Goal: Transaction & Acquisition: Book appointment/travel/reservation

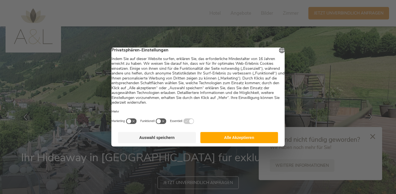
click at [238, 139] on button "Alle Akzeptieren" at bounding box center [239, 137] width 78 height 11
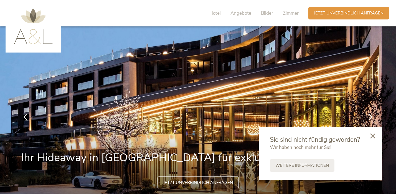
click at [371, 134] on icon at bounding box center [373, 135] width 5 height 5
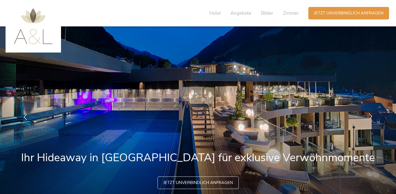
click at [368, 117] on icon at bounding box center [371, 116] width 6 height 6
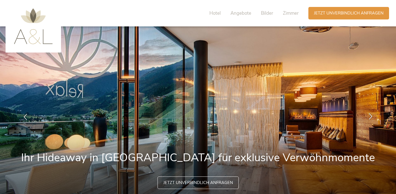
click at [368, 117] on icon at bounding box center [371, 116] width 6 height 6
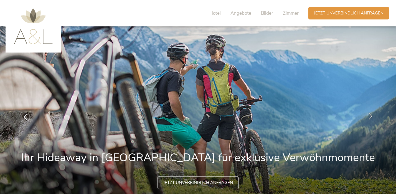
click at [368, 117] on icon at bounding box center [371, 116] width 6 height 6
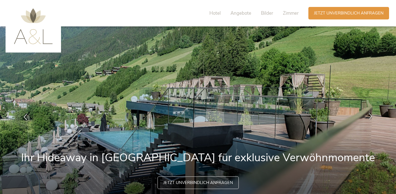
click at [368, 117] on icon at bounding box center [371, 116] width 6 height 6
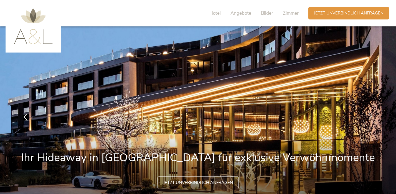
click at [368, 117] on icon at bounding box center [371, 116] width 6 height 6
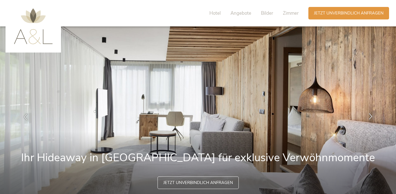
click at [368, 117] on icon at bounding box center [371, 116] width 6 height 6
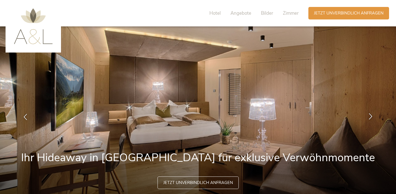
click at [368, 117] on icon at bounding box center [371, 116] width 6 height 6
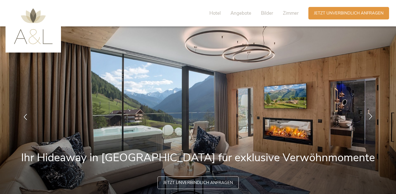
click at [368, 117] on icon at bounding box center [371, 116] width 6 height 6
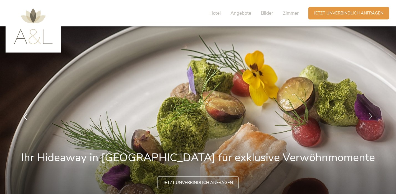
click at [369, 117] on icon at bounding box center [371, 116] width 6 height 6
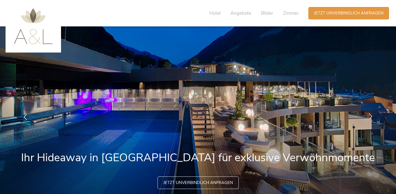
click at [369, 117] on icon at bounding box center [371, 116] width 6 height 6
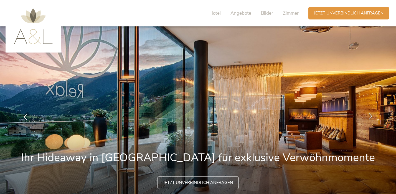
click at [369, 117] on icon at bounding box center [371, 116] width 6 height 6
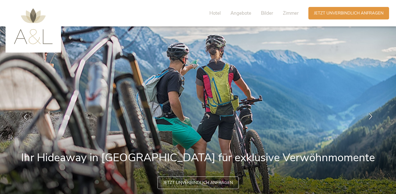
click at [369, 117] on icon at bounding box center [371, 116] width 6 height 6
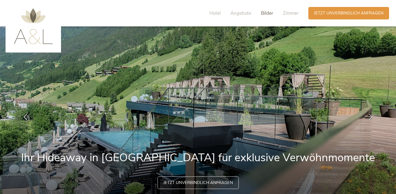
click at [267, 10] on span "Bilder" at bounding box center [267, 13] width 12 height 6
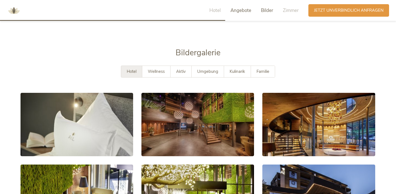
scroll to position [958, 0]
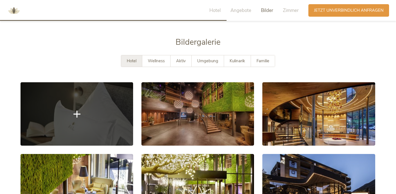
click at [77, 110] on icon at bounding box center [77, 113] width 7 height 7
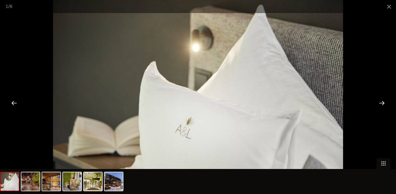
click at [382, 102] on div at bounding box center [382, 102] width 17 height 17
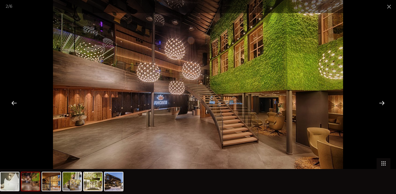
click at [382, 102] on div at bounding box center [382, 102] width 17 height 17
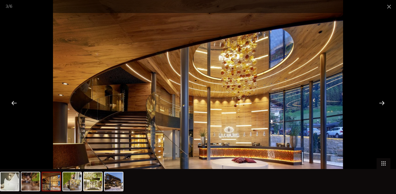
click at [382, 102] on div at bounding box center [382, 102] width 17 height 17
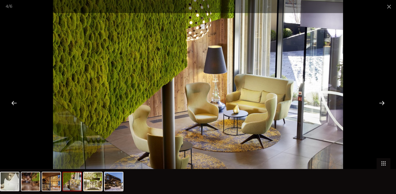
click at [382, 102] on div at bounding box center [382, 102] width 17 height 17
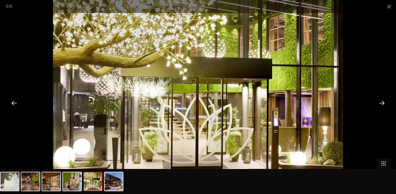
click at [382, 102] on div at bounding box center [382, 102] width 17 height 17
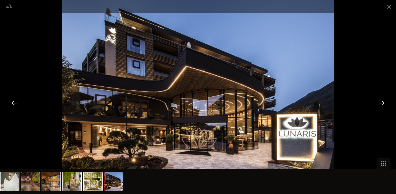
click at [382, 102] on div at bounding box center [382, 102] width 17 height 17
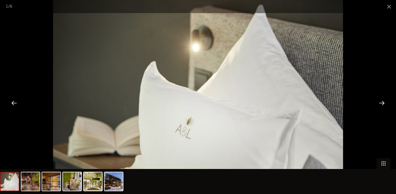
click at [382, 102] on div at bounding box center [382, 102] width 17 height 17
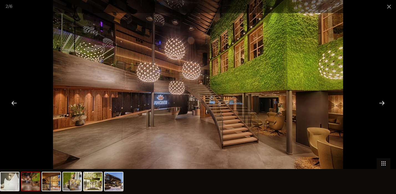
click at [382, 102] on div at bounding box center [382, 102] width 17 height 17
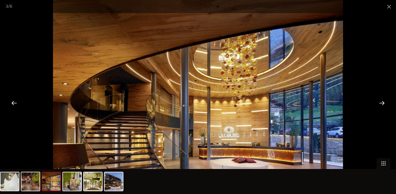
click at [382, 102] on div at bounding box center [382, 102] width 17 height 17
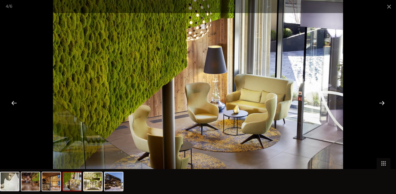
click at [382, 102] on div at bounding box center [382, 102] width 17 height 17
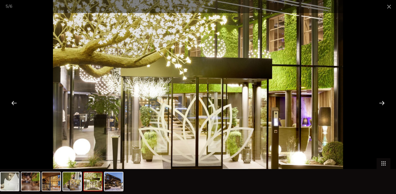
click at [382, 102] on div at bounding box center [382, 102] width 17 height 17
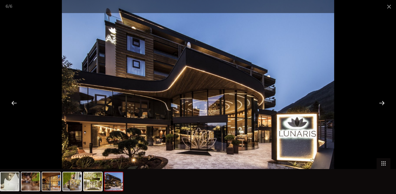
click at [382, 102] on div at bounding box center [382, 102] width 17 height 17
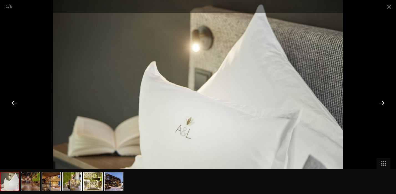
click at [383, 102] on div at bounding box center [382, 102] width 17 height 17
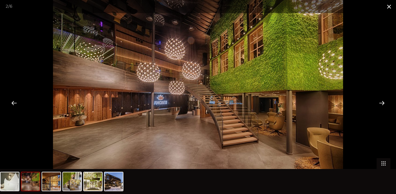
click at [388, 4] on span at bounding box center [390, 6] width 14 height 13
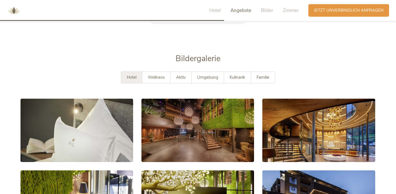
scroll to position [936, 0]
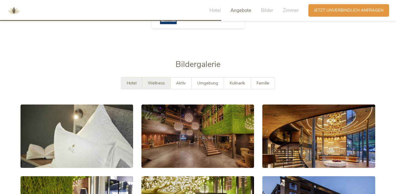
click at [154, 80] on span "Wellness" at bounding box center [156, 83] width 17 height 6
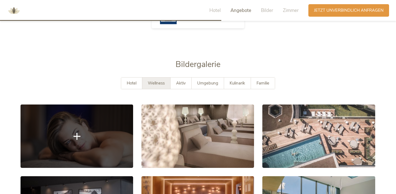
click at [101, 128] on link at bounding box center [77, 135] width 113 height 63
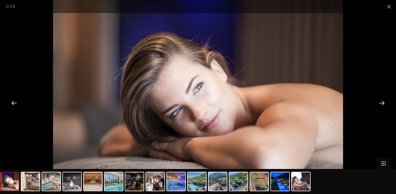
click at [382, 102] on div at bounding box center [382, 102] width 17 height 17
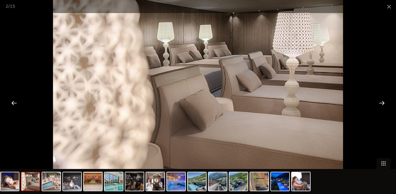
click at [382, 102] on div at bounding box center [382, 102] width 17 height 17
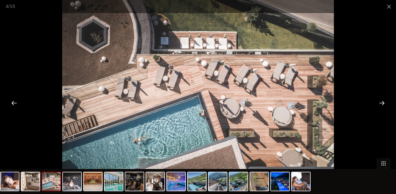
click at [382, 102] on div at bounding box center [382, 102] width 17 height 17
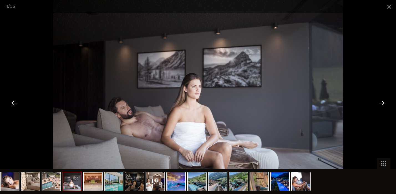
click at [382, 102] on div at bounding box center [382, 102] width 17 height 17
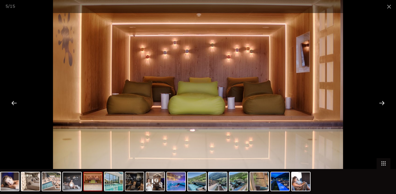
click at [382, 102] on div at bounding box center [382, 102] width 17 height 17
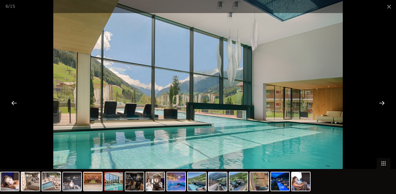
click at [382, 102] on div at bounding box center [382, 102] width 17 height 17
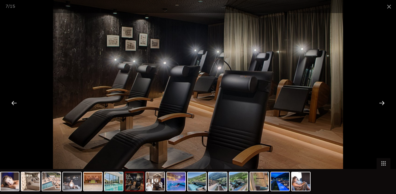
click at [382, 102] on div at bounding box center [382, 102] width 17 height 17
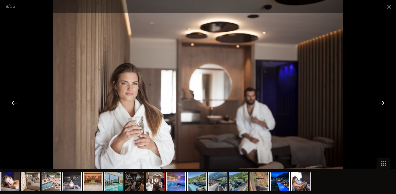
click at [382, 102] on div at bounding box center [382, 102] width 17 height 17
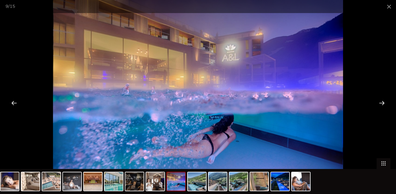
click at [382, 102] on div at bounding box center [382, 102] width 17 height 17
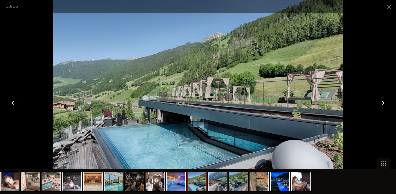
click at [382, 102] on div at bounding box center [382, 102] width 17 height 17
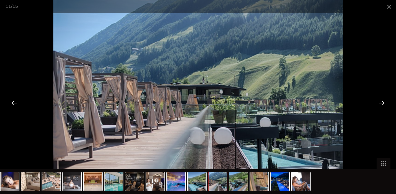
click at [382, 102] on div at bounding box center [382, 102] width 17 height 17
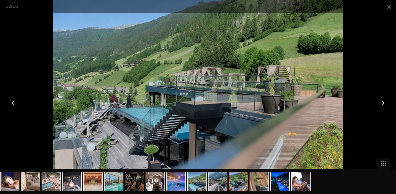
click at [383, 102] on div at bounding box center [382, 102] width 17 height 17
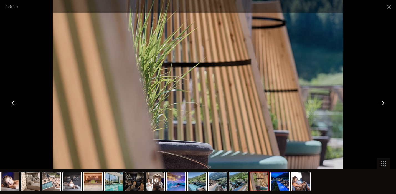
click at [383, 102] on div at bounding box center [382, 102] width 17 height 17
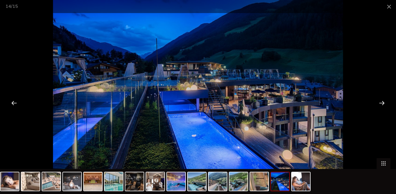
click at [381, 102] on div at bounding box center [382, 102] width 17 height 17
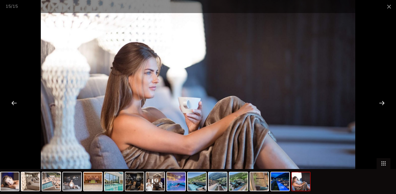
click at [381, 102] on div at bounding box center [382, 102] width 17 height 17
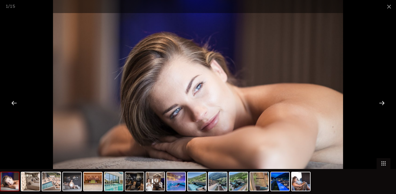
click at [381, 102] on div at bounding box center [382, 102] width 17 height 17
